Goal: Transaction & Acquisition: Book appointment/travel/reservation

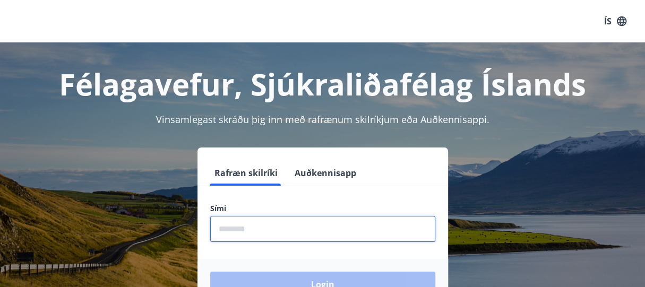
click at [299, 227] on input "phone" at bounding box center [322, 229] width 225 height 26
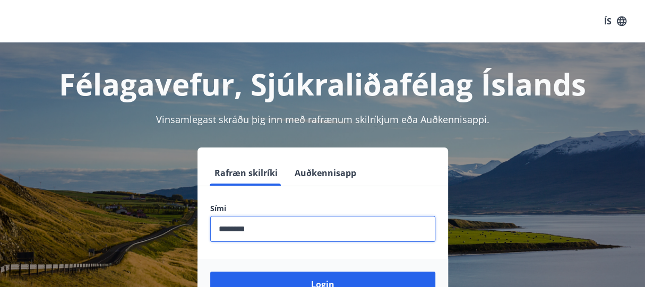
scroll to position [131, 0]
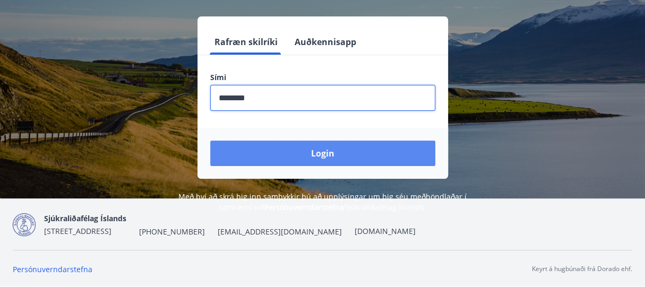
type input "********"
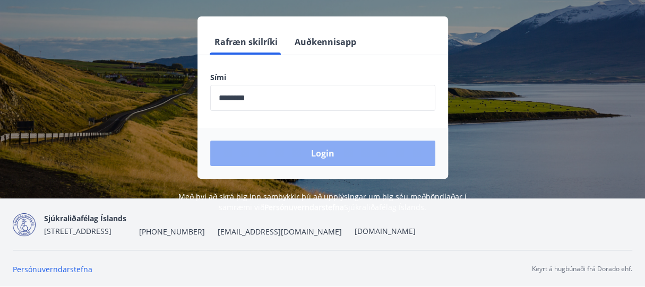
click at [329, 160] on button "Login" at bounding box center [322, 153] width 225 height 25
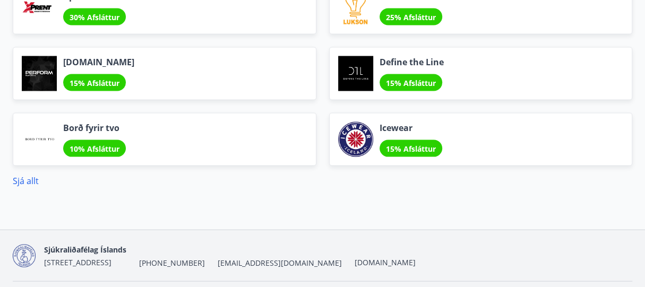
scroll to position [1275, 0]
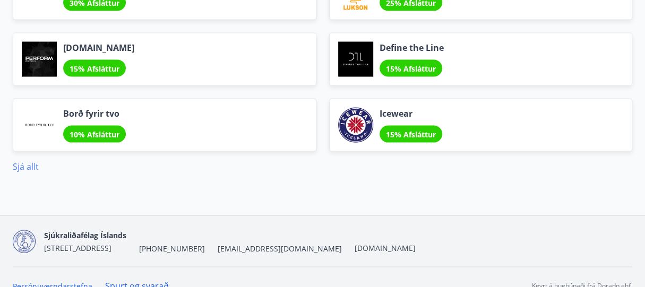
click at [18, 161] on link "Sjá allt" at bounding box center [26, 167] width 26 height 12
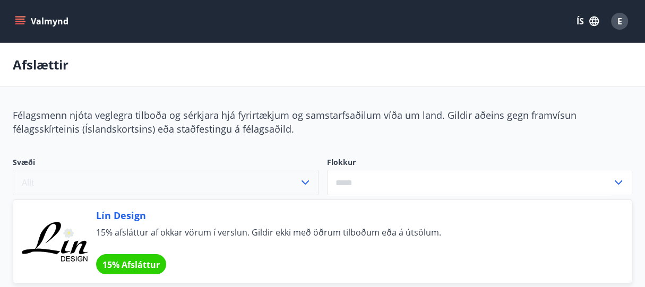
click at [101, 185] on button "Allt" at bounding box center [166, 182] width 306 height 25
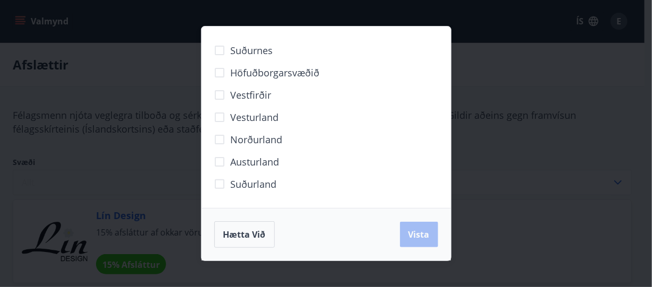
click at [101, 185] on div "Suðurnes Höfuðborgarsvæðið Vestfirðir Vesturland Norðurland Austurland Suðurlan…" at bounding box center [326, 143] width 652 height 287
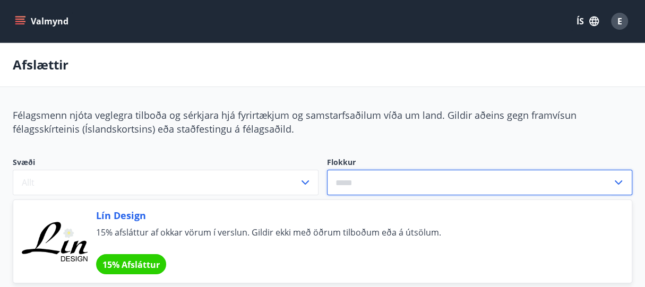
click at [390, 185] on input "text" at bounding box center [470, 183] width 286 height 26
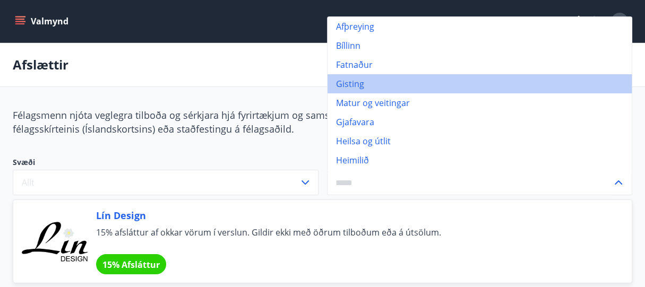
click at [362, 87] on li "Gisting" at bounding box center [479, 83] width 305 height 19
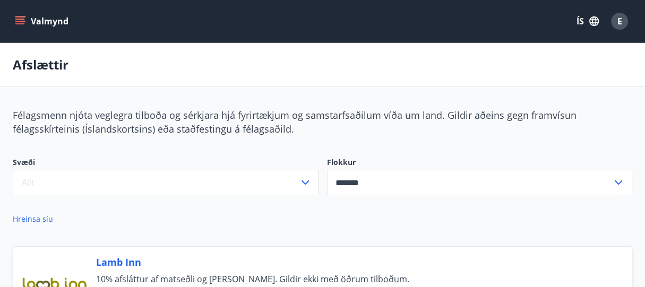
type input "*******"
click at [20, 31] on div "Valmynd ÍS E" at bounding box center [322, 20] width 619 height 25
click at [19, 18] on icon "menu" at bounding box center [20, 21] width 11 height 11
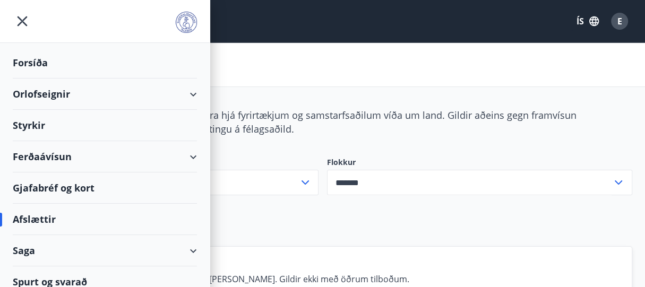
scroll to position [8, 0]
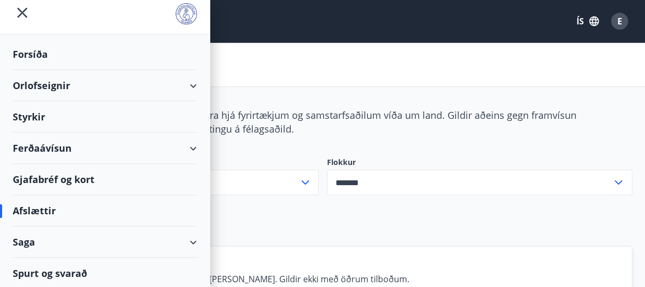
click at [77, 145] on div "Ferðaávísun" at bounding box center [105, 148] width 184 height 31
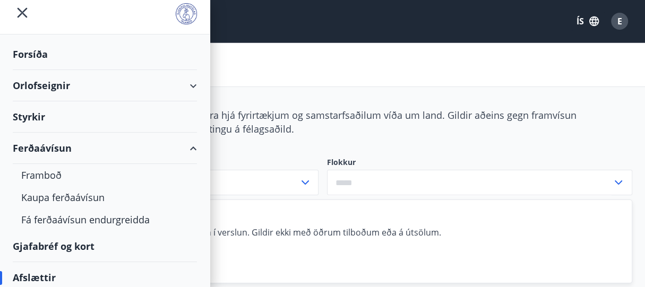
click at [79, 87] on div "Orlofseignir" at bounding box center [105, 85] width 184 height 31
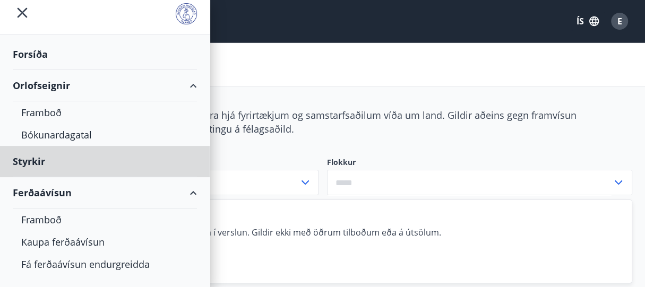
click at [36, 55] on div "Forsíða" at bounding box center [105, 54] width 184 height 31
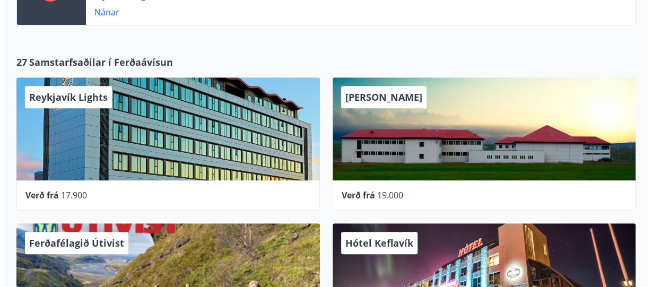
scroll to position [292, 0]
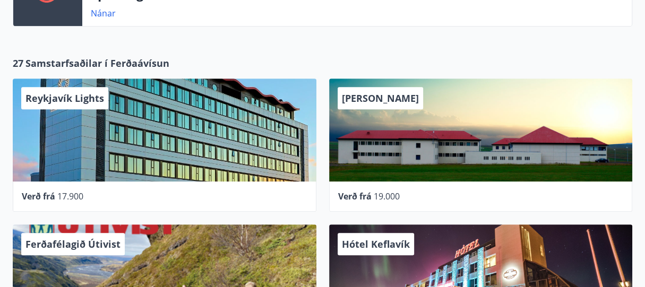
click at [182, 157] on div "Reykjavík Lights" at bounding box center [165, 130] width 304 height 103
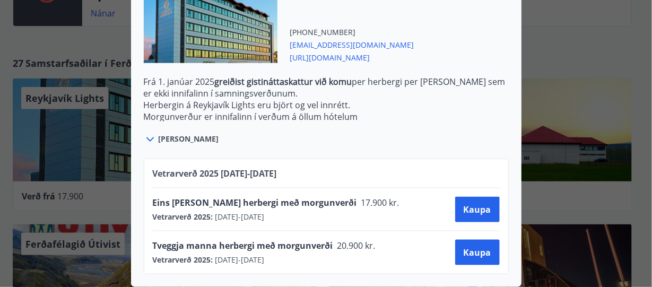
scroll to position [405, 0]
click at [147, 136] on icon at bounding box center [150, 139] width 13 height 13
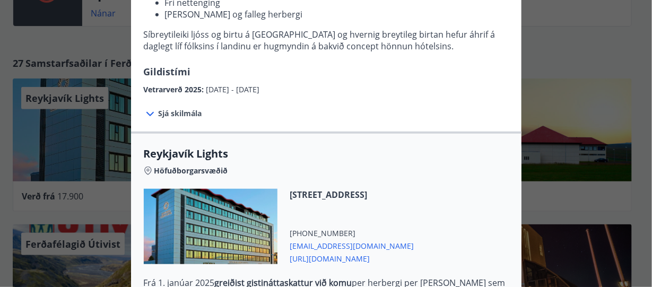
scroll to position [197, 0]
click at [163, 117] on span "Sjá skilmála" at bounding box center [181, 114] width 44 height 11
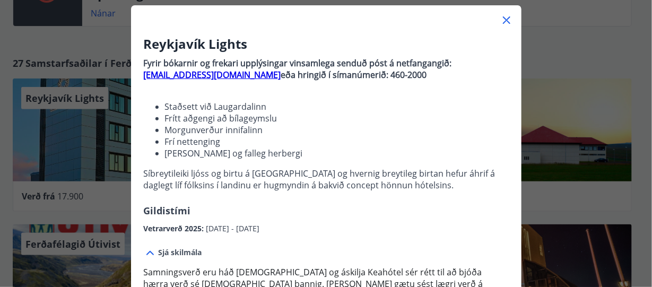
scroll to position [50, 0]
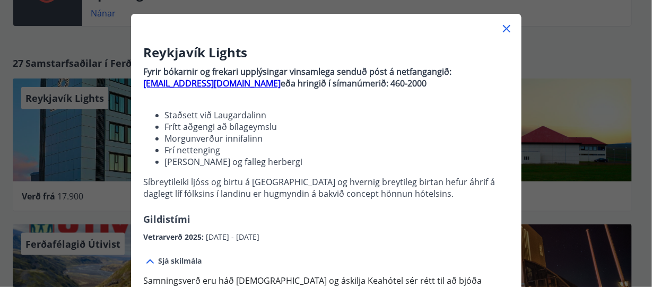
click at [503, 27] on icon at bounding box center [506, 28] width 7 height 7
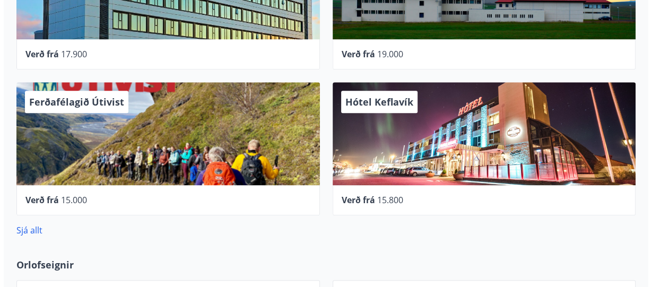
scroll to position [435, 0]
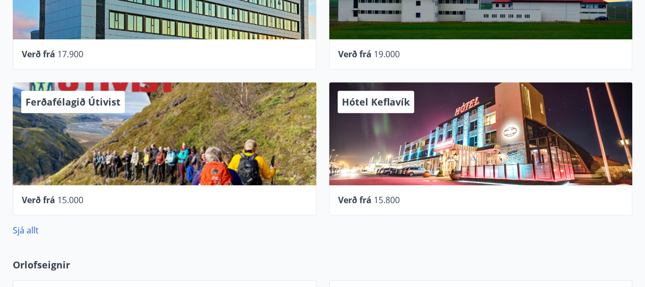
click at [400, 127] on div "Hótel Keflavík" at bounding box center [481, 133] width 304 height 103
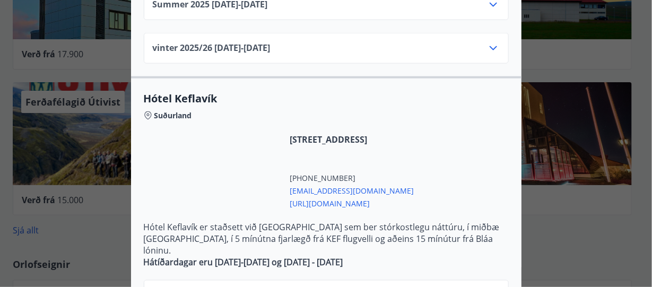
scroll to position [514, 0]
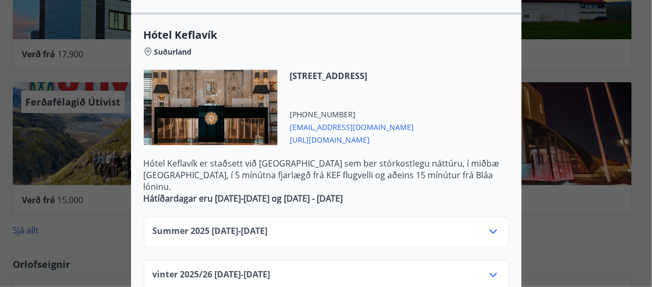
click at [492, 269] on icon at bounding box center [493, 275] width 13 height 13
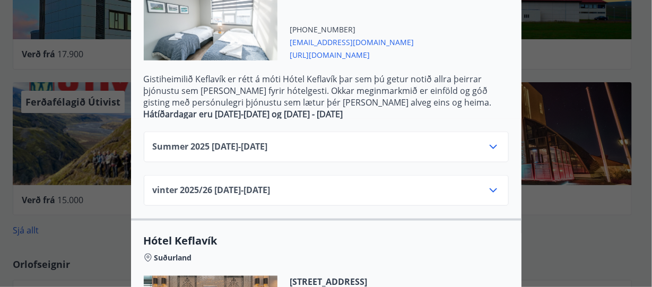
scroll to position [309, 0]
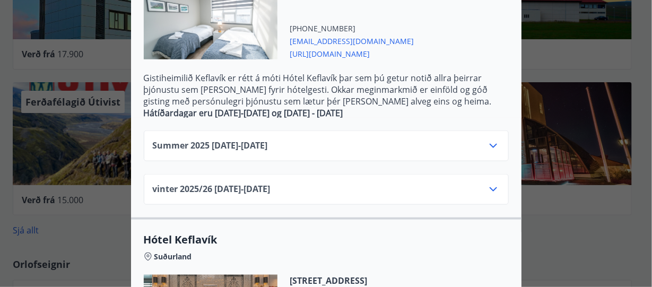
click at [393, 183] on div "vinter 2025/26 01.11.25 - 30.04.26" at bounding box center [326, 193] width 347 height 21
click at [490, 187] on icon at bounding box center [493, 189] width 7 height 4
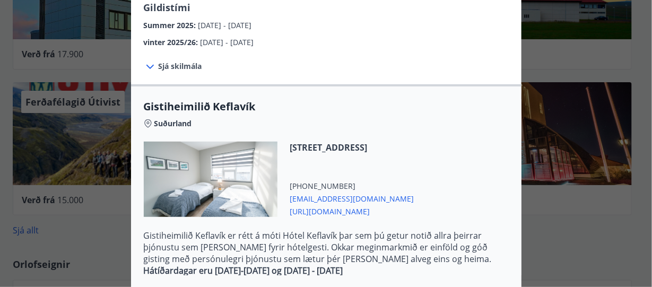
scroll to position [145, 0]
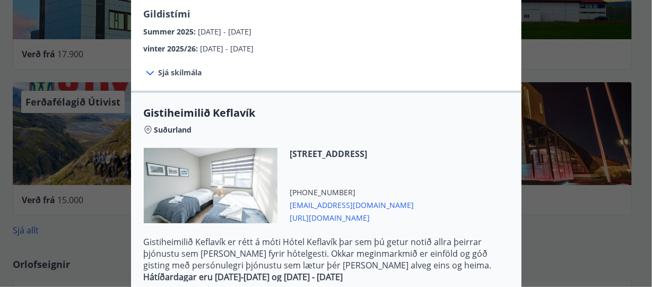
click at [170, 67] on span "Sjá skilmála" at bounding box center [181, 72] width 44 height 11
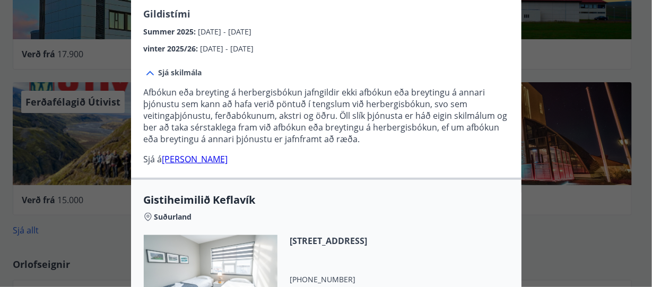
click at [170, 67] on span "Sjá skilmála" at bounding box center [181, 72] width 44 height 11
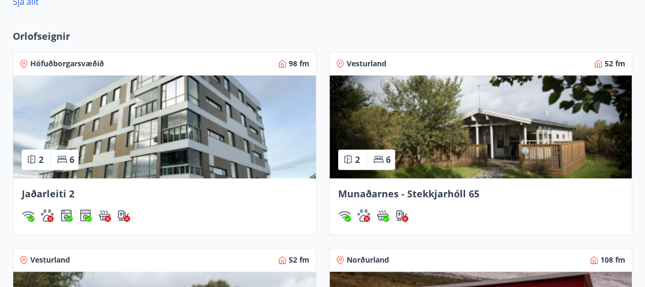
scroll to position [670, 0]
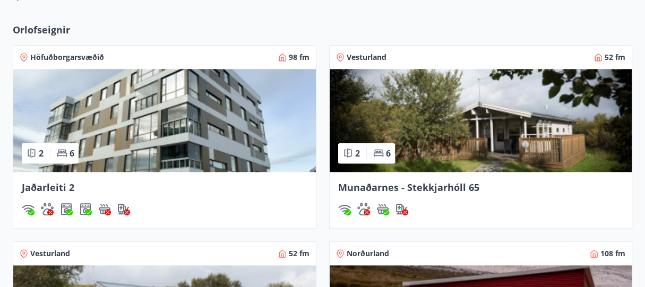
click at [149, 103] on img at bounding box center [164, 120] width 302 height 103
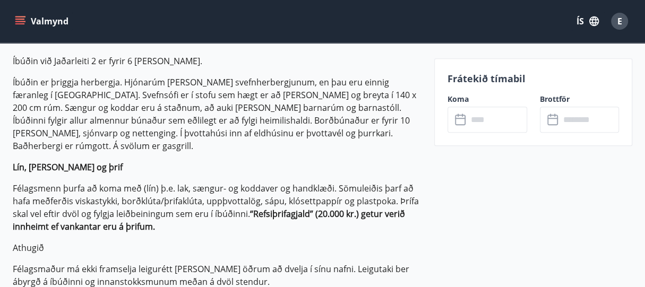
scroll to position [344, 0]
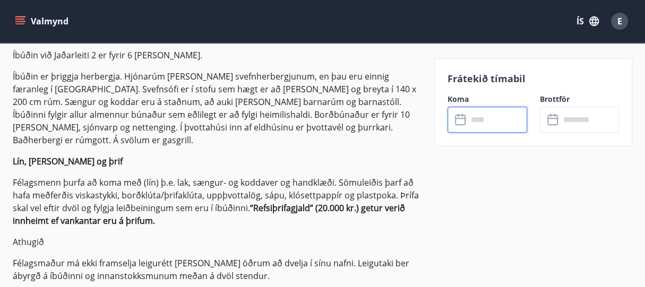
click at [494, 117] on input "text" at bounding box center [497, 120] width 59 height 26
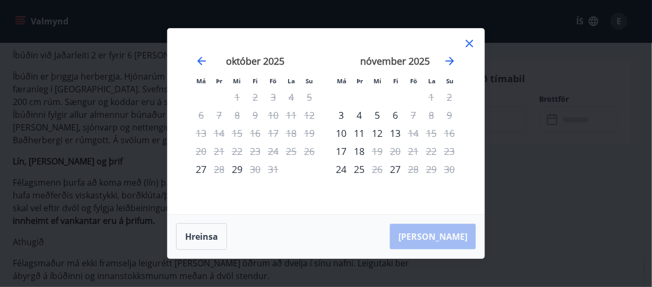
click at [471, 40] on icon at bounding box center [469, 43] width 13 height 13
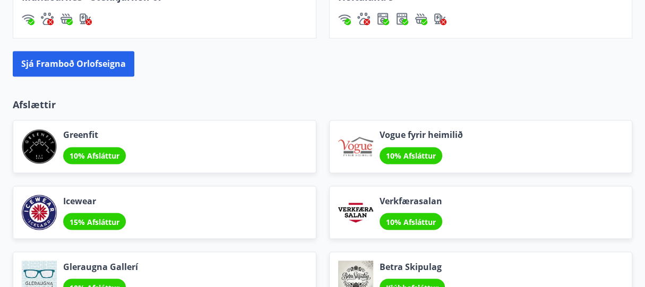
scroll to position [1057, 0]
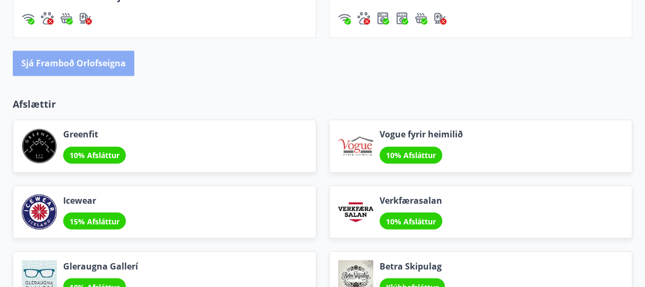
click at [94, 66] on button "Sjá framboð orlofseigna" at bounding box center [74, 62] width 122 height 25
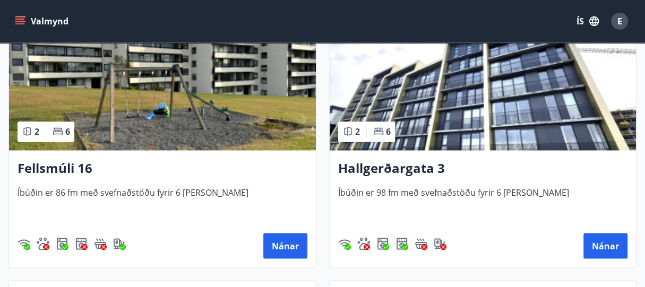
scroll to position [1108, 0]
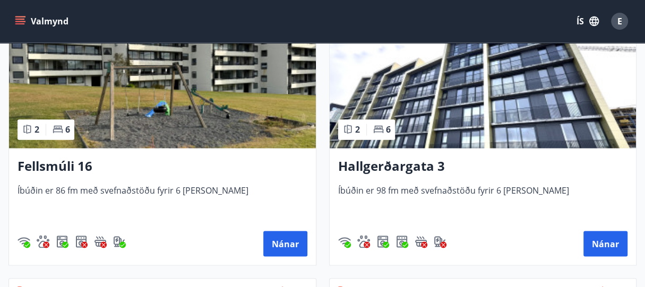
click at [167, 114] on img at bounding box center [162, 81] width 307 height 134
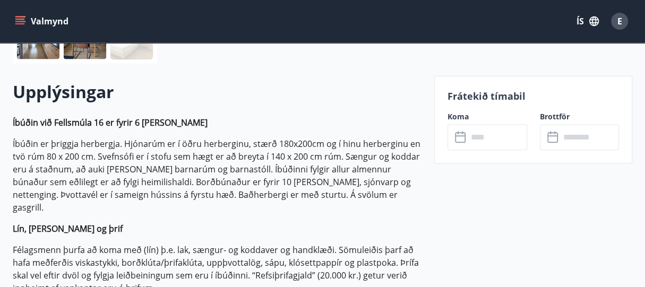
scroll to position [299, 0]
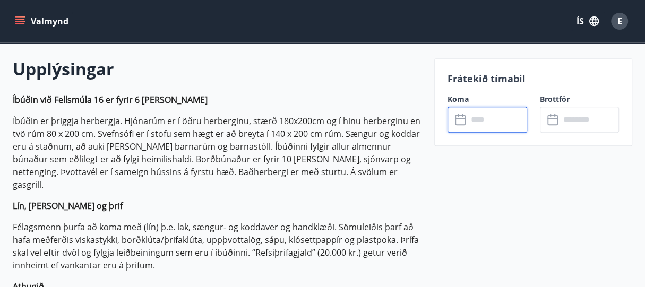
click at [514, 124] on input "text" at bounding box center [497, 120] width 59 height 26
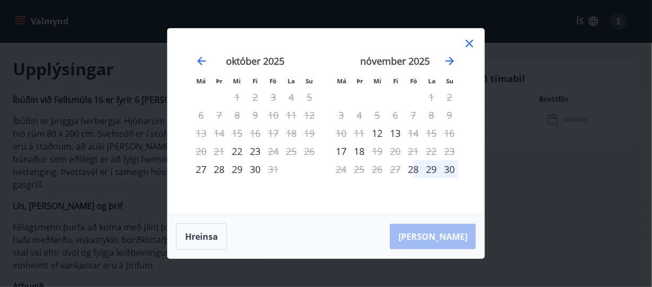
click at [471, 43] on icon at bounding box center [469, 43] width 13 height 13
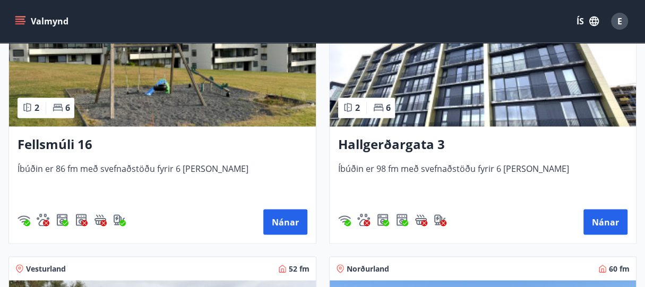
scroll to position [1160, 0]
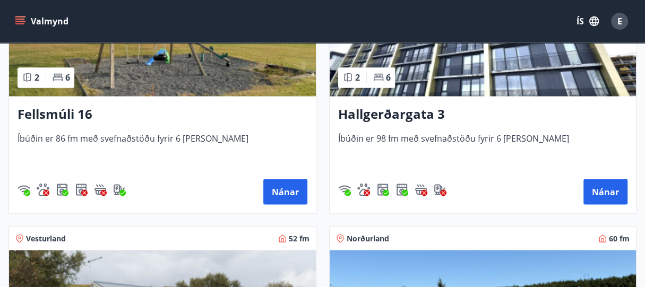
click at [420, 72] on img at bounding box center [483, 29] width 307 height 134
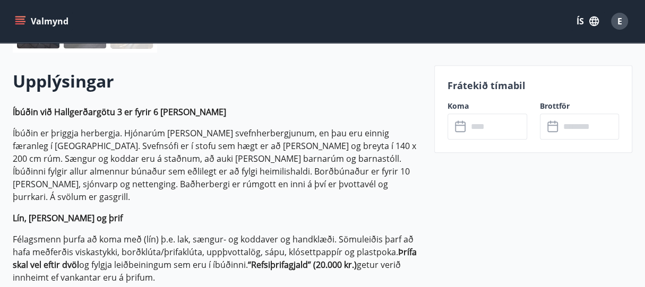
scroll to position [288, 0]
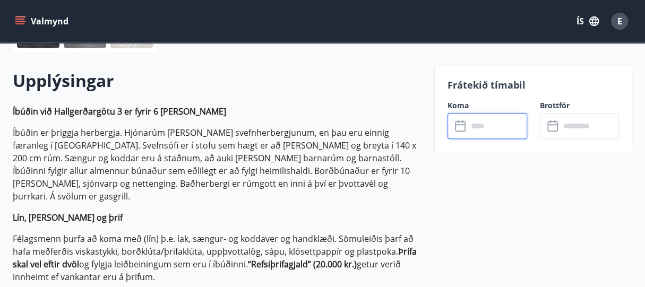
click at [508, 129] on input "text" at bounding box center [497, 126] width 59 height 26
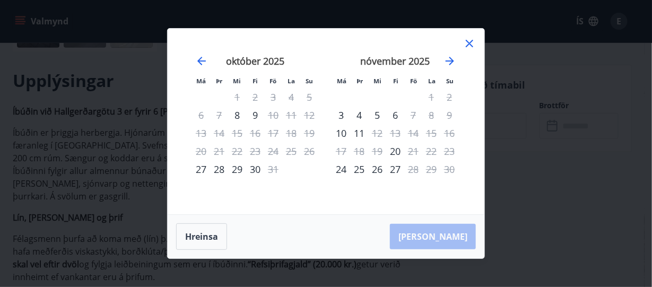
click at [474, 46] on icon at bounding box center [469, 43] width 13 height 13
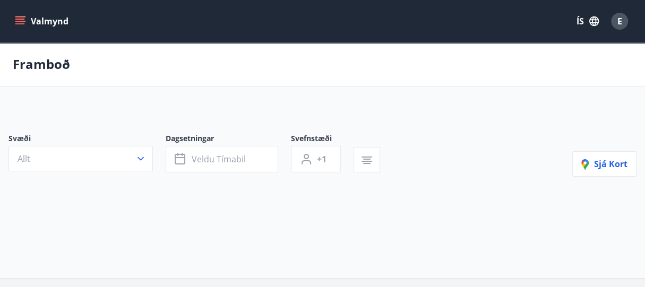
click at [328, 189] on div "Svæði Allt Dagsetningar Veldu tímabil Svefnstæði +1 Sjá kort" at bounding box center [322, 172] width 645 height 128
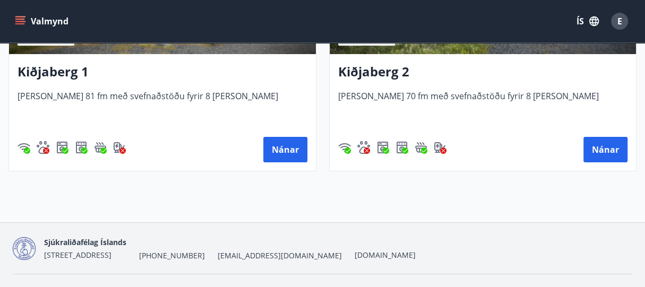
scroll to position [2375, 0]
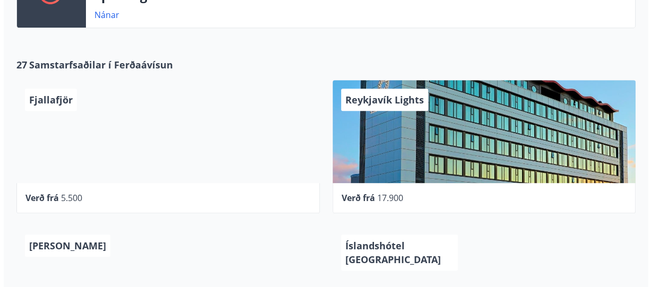
scroll to position [291, 0]
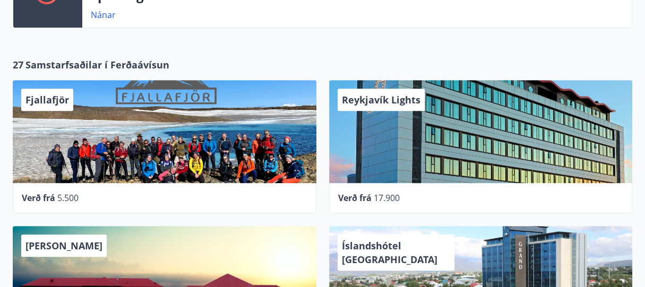
click at [391, 174] on div "Reykjavík Lights" at bounding box center [481, 131] width 304 height 103
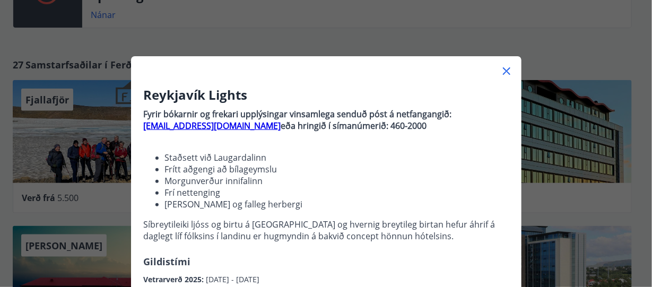
scroll to position [0, 0]
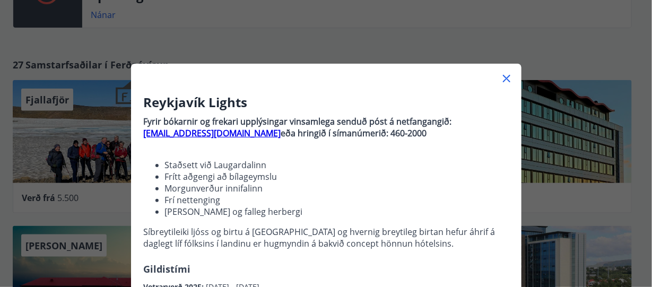
click at [507, 81] on icon at bounding box center [506, 78] width 13 height 13
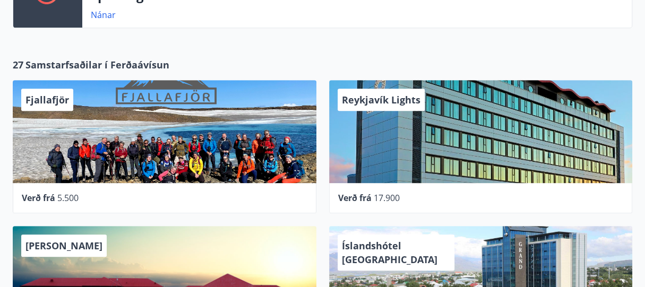
click at [511, 158] on div "Reykjavík Lights" at bounding box center [481, 131] width 304 height 103
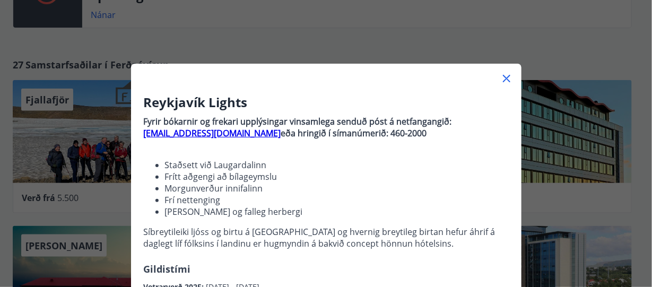
click at [536, 48] on div "Reykjavík Lights Fyrir bókarnir og frekari upplýsingar vinsamlega senduð póst á…" at bounding box center [326, 143] width 652 height 287
click at [504, 75] on icon at bounding box center [506, 78] width 13 height 13
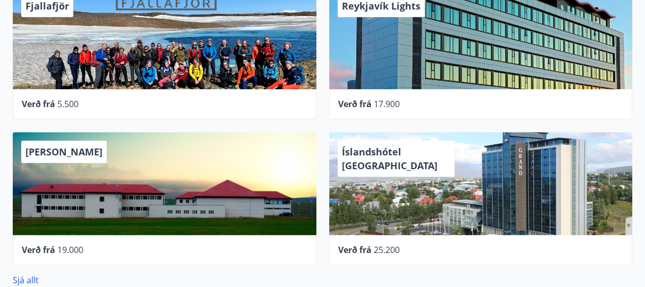
scroll to position [388, 0]
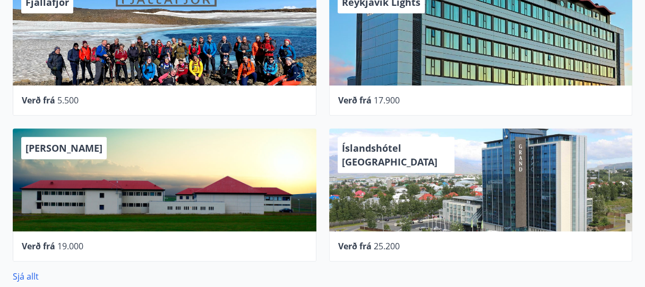
click at [522, 203] on div "Íslandshótel [GEOGRAPHIC_DATA]" at bounding box center [481, 179] width 304 height 103
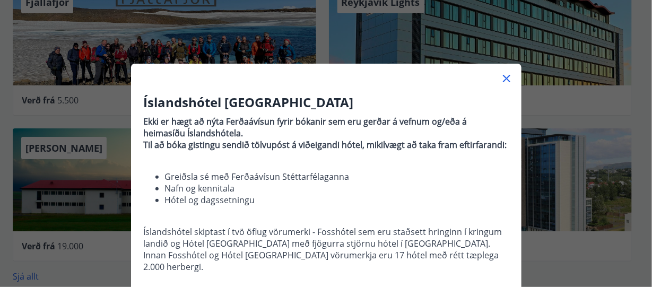
click at [506, 78] on icon at bounding box center [507, 79] width 2 height 2
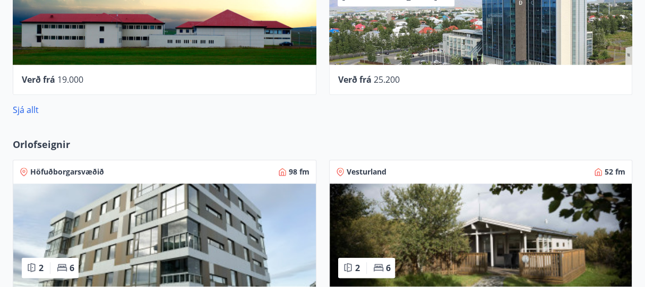
scroll to position [554, 0]
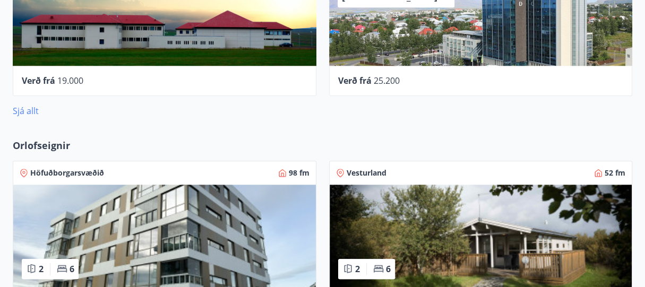
click at [30, 110] on link "Sjá allt" at bounding box center [26, 111] width 26 height 12
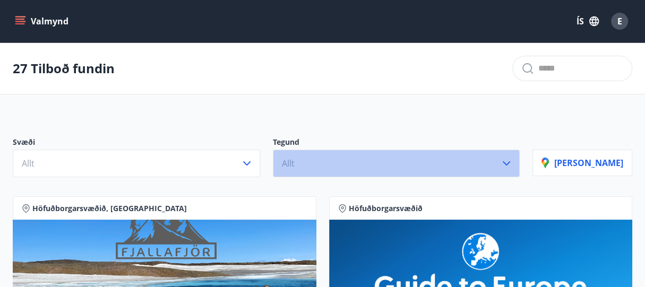
click at [343, 165] on button "Allt" at bounding box center [396, 164] width 247 height 28
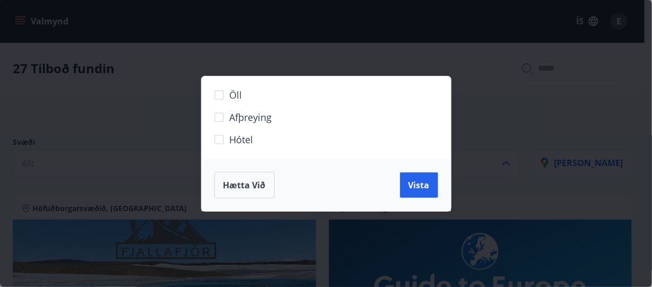
click at [243, 139] on span "Hótel" at bounding box center [242, 140] width 24 height 14
click at [429, 186] on span "Vista" at bounding box center [419, 185] width 21 height 12
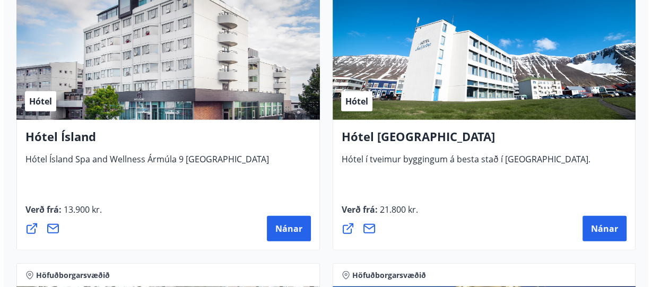
scroll to position [1512, 0]
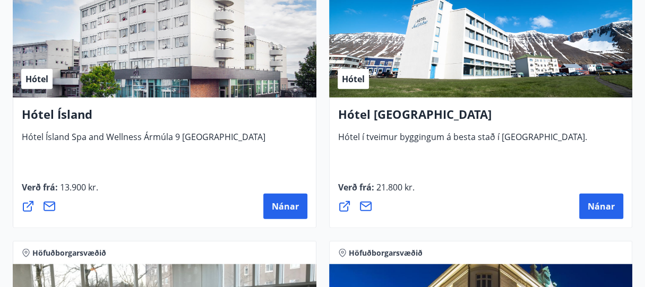
click at [157, 72] on div "Hótel" at bounding box center [165, 31] width 304 height 134
click at [285, 213] on button "Nánar" at bounding box center [285, 206] width 44 height 25
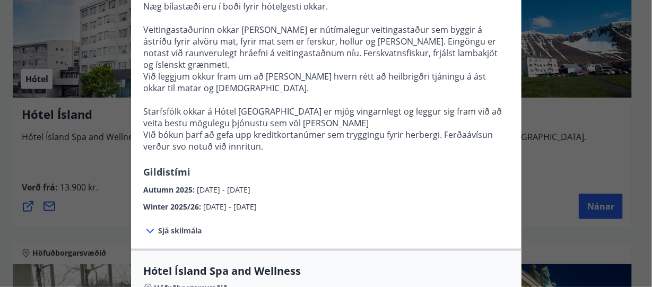
scroll to position [349, 0]
click at [187, 225] on span "Sjá skilmála" at bounding box center [181, 230] width 44 height 11
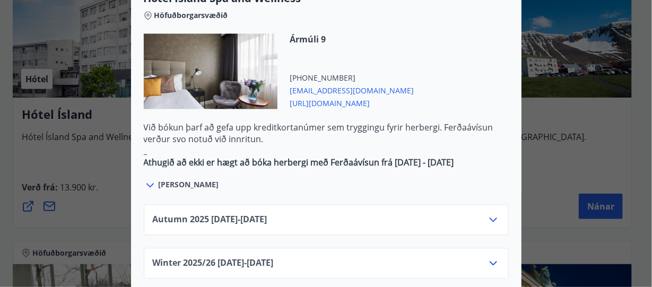
scroll to position [674, 0]
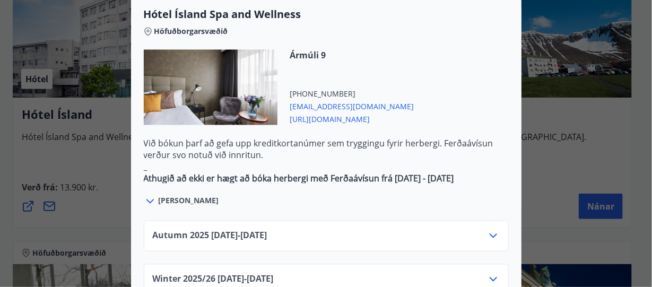
click at [490, 273] on icon at bounding box center [493, 279] width 13 height 13
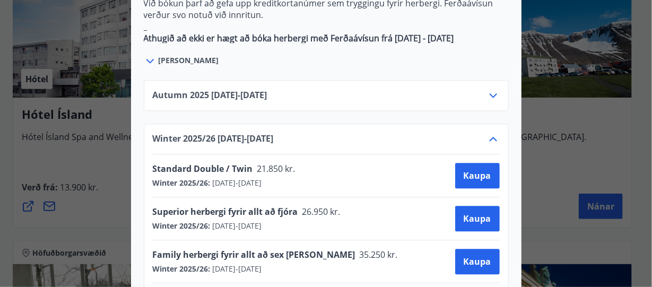
scroll to position [814, 0]
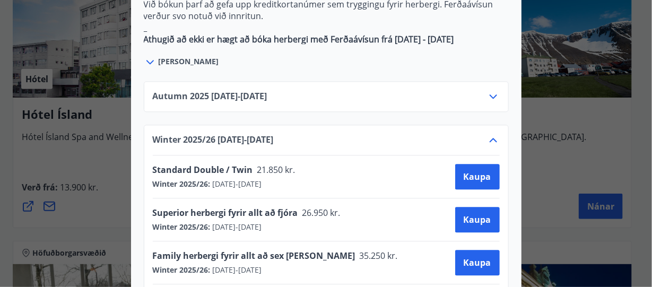
click at [495, 90] on icon at bounding box center [493, 96] width 13 height 13
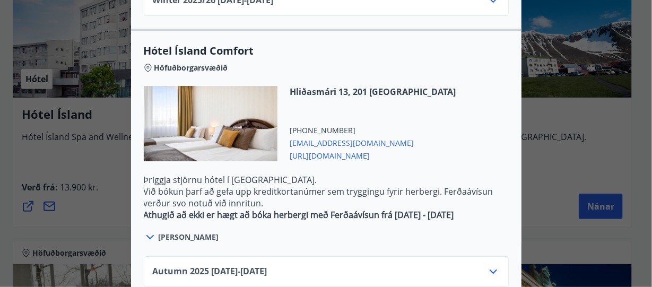
scroll to position [1194, 0]
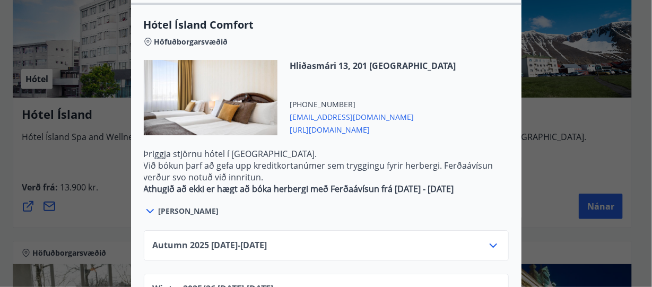
click at [324, 239] on div "Autumn [PHONE_NUMBER][DATE] - [DATE]" at bounding box center [326, 249] width 347 height 21
click at [489, 239] on icon at bounding box center [493, 245] width 13 height 13
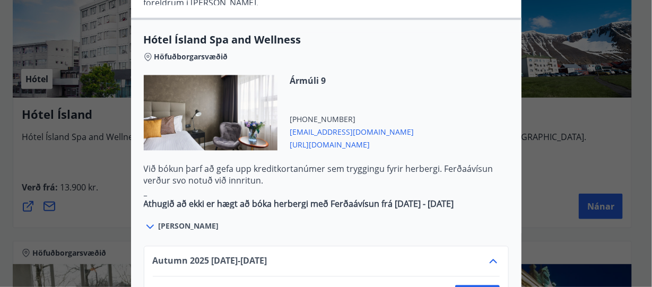
scroll to position [649, 0]
click at [493, 101] on div "Ármúli 9 [PHONE_NUMBER] [EMAIL_ADDRESS][DOMAIN_NAME] [URL][DOMAIN_NAME]" at bounding box center [326, 119] width 365 height 88
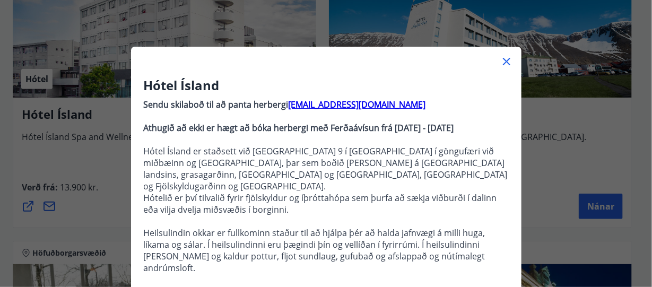
scroll to position [0, 0]
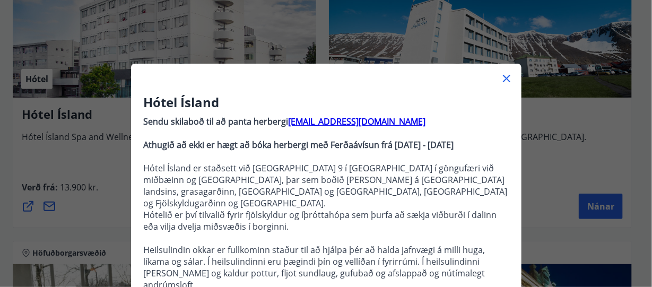
click at [506, 77] on icon at bounding box center [506, 78] width 13 height 13
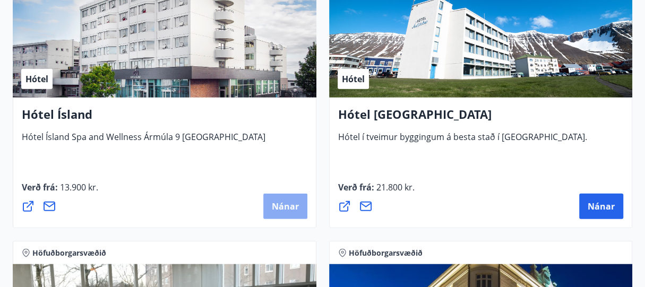
click at [293, 199] on button "Nánar" at bounding box center [285, 206] width 44 height 25
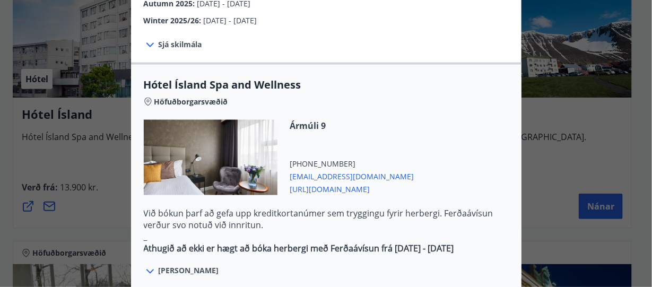
scroll to position [536, 0]
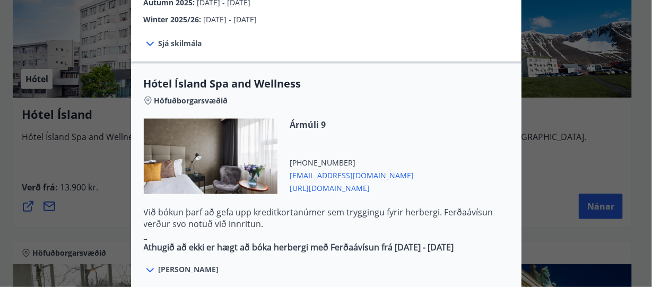
click at [171, 265] on span "[PERSON_NAME]" at bounding box center [189, 270] width 60 height 11
click at [148, 264] on icon at bounding box center [150, 270] width 13 height 13
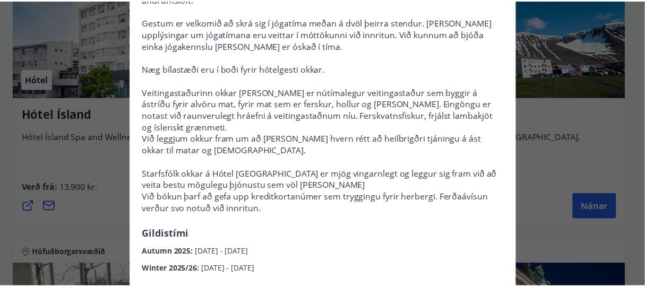
scroll to position [0, 0]
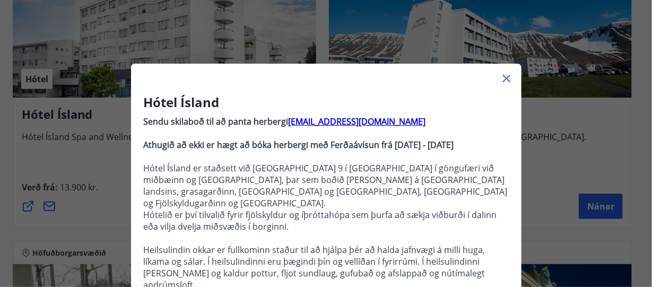
click at [501, 79] on icon at bounding box center [506, 78] width 13 height 13
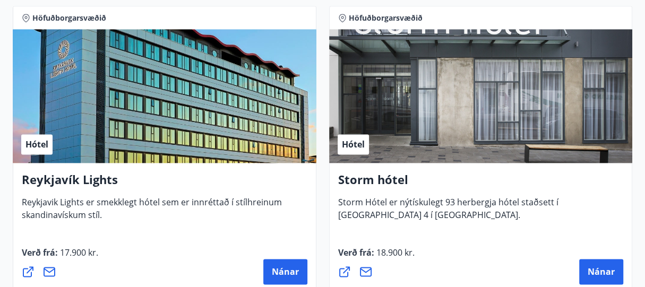
scroll to position [845, 0]
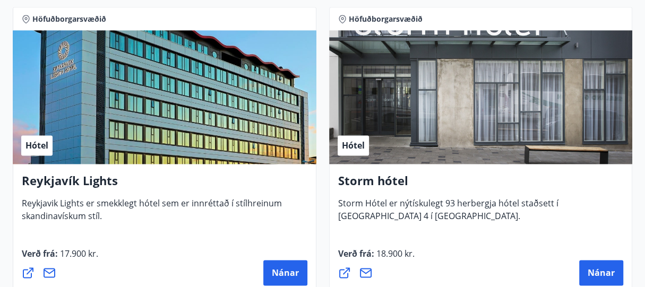
click at [438, 150] on div "Hótel" at bounding box center [481, 97] width 304 height 134
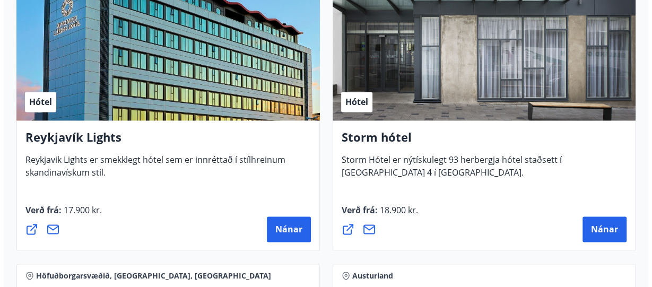
scroll to position [892, 0]
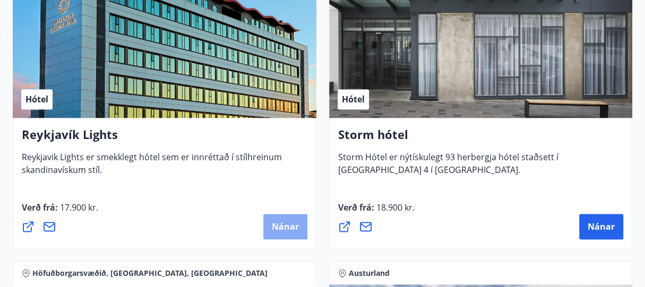
click at [292, 222] on span "Nánar" at bounding box center [285, 227] width 27 height 12
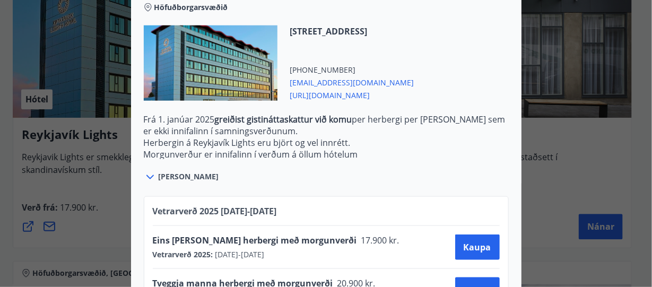
scroll to position [405, 0]
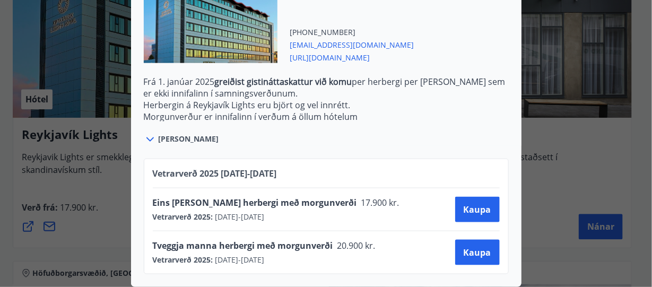
click at [170, 134] on span "[PERSON_NAME]" at bounding box center [189, 139] width 60 height 11
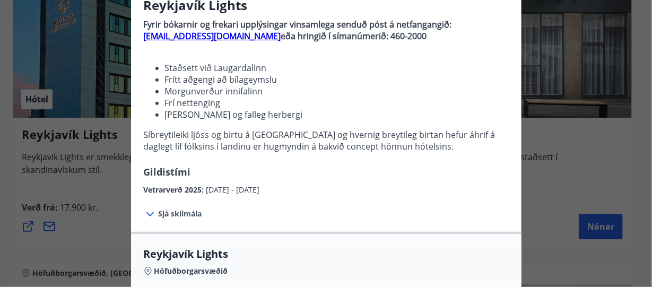
scroll to position [0, 0]
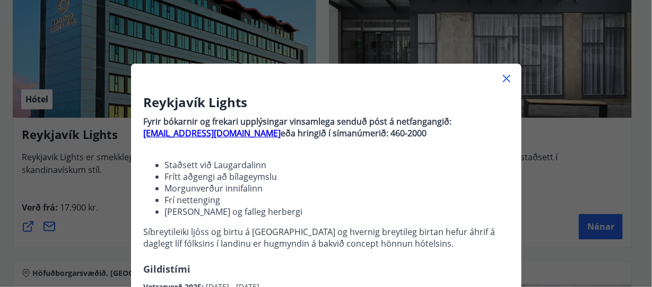
click at [493, 75] on div at bounding box center [326, 74] width 391 height 21
click at [503, 75] on icon at bounding box center [506, 78] width 7 height 7
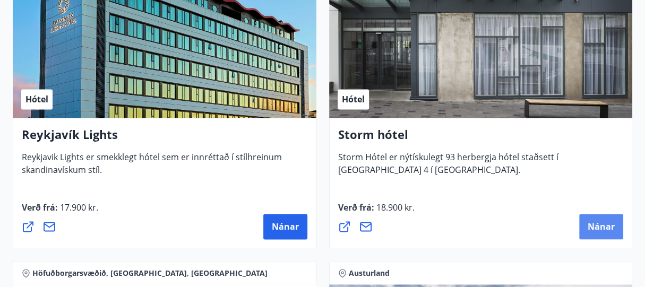
click at [599, 229] on span "Nánar" at bounding box center [600, 227] width 27 height 12
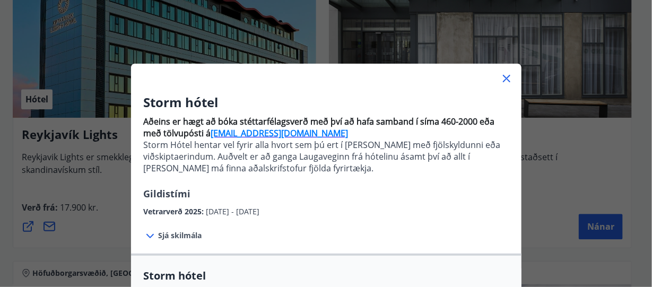
click at [500, 75] on icon at bounding box center [506, 78] width 13 height 13
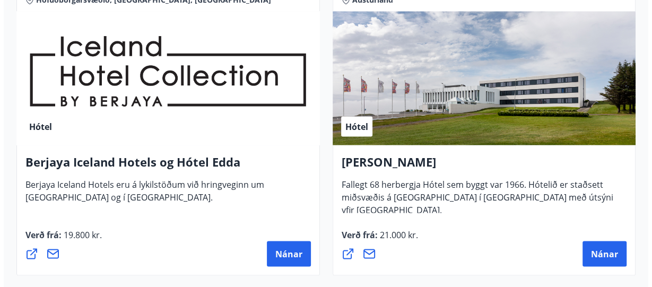
scroll to position [1163, 0]
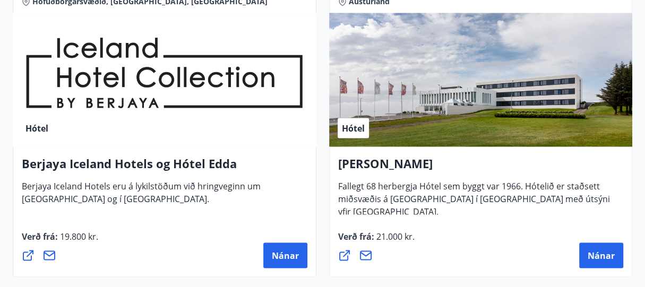
click at [231, 99] on div "Hótel" at bounding box center [165, 80] width 304 height 134
click at [282, 254] on span "Nánar" at bounding box center [285, 255] width 27 height 12
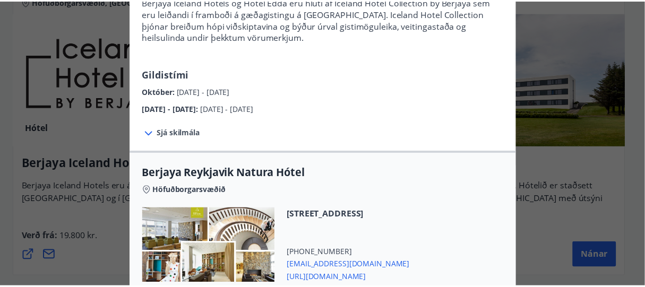
scroll to position [0, 0]
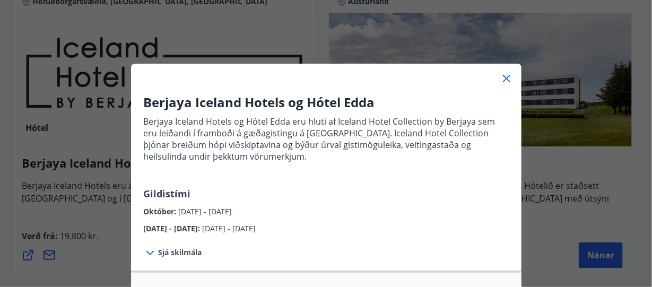
click at [506, 77] on icon at bounding box center [506, 78] width 13 height 13
